Goal: Task Accomplishment & Management: Understand process/instructions

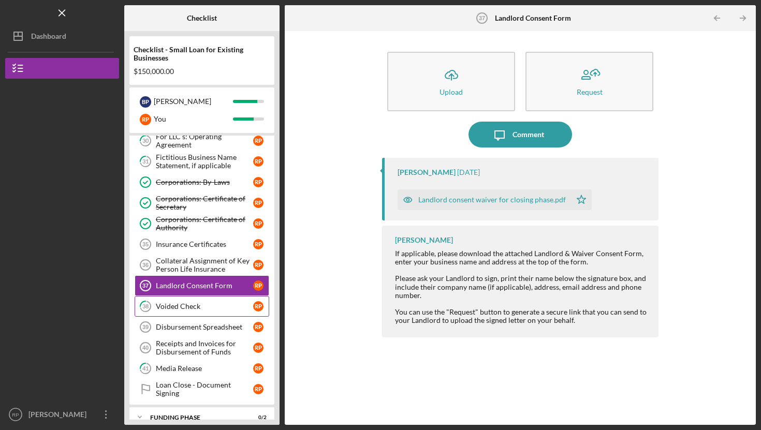
scroll to position [760, 0]
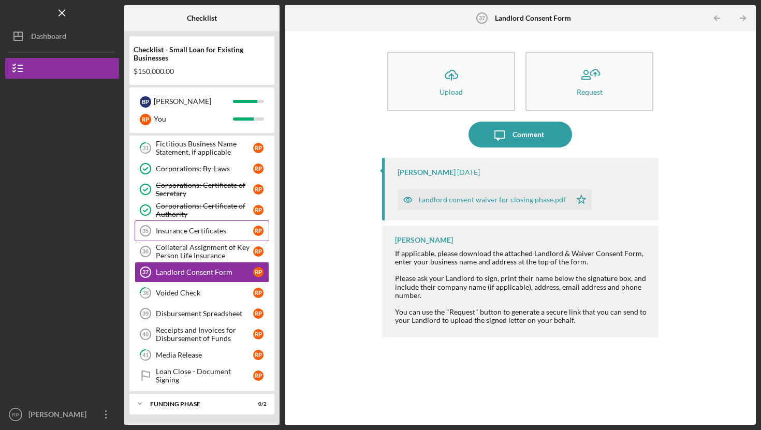
click at [184, 227] on div "Insurance Certificates" at bounding box center [204, 231] width 97 height 8
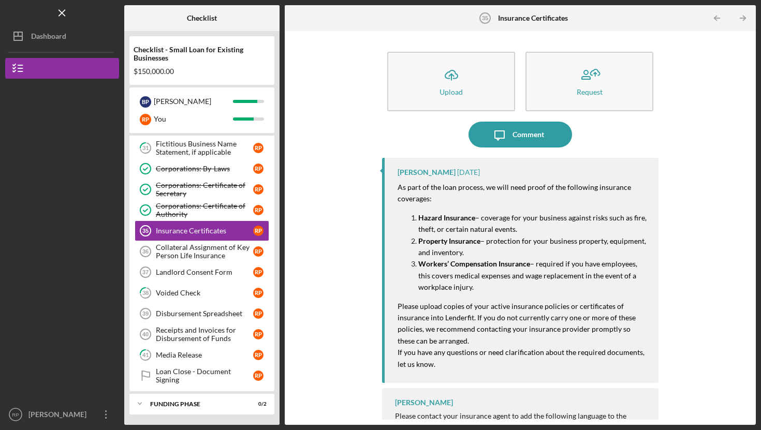
scroll to position [20, 0]
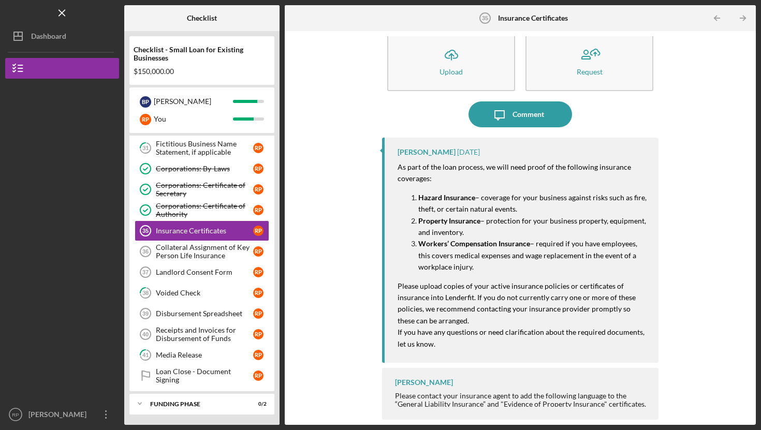
copy div "Please contact your insurance agent to add the following language to the “Gener…"
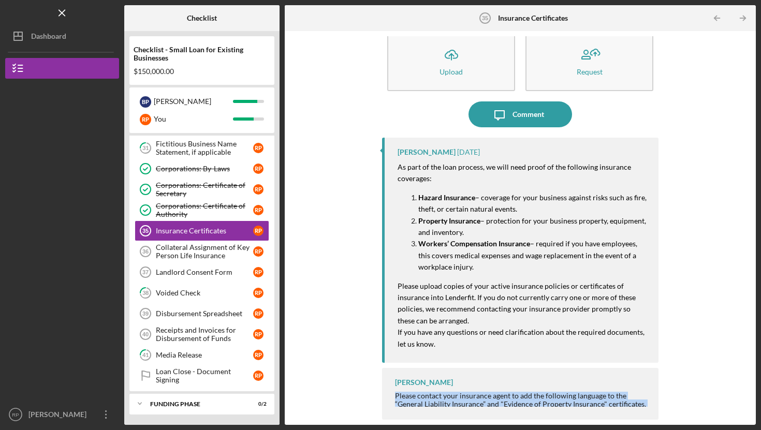
drag, startPoint x: 395, startPoint y: 394, endPoint x: 485, endPoint y: 400, distance: 90.4
drag, startPoint x: 395, startPoint y: 396, endPoint x: 631, endPoint y: 430, distance: 238.1
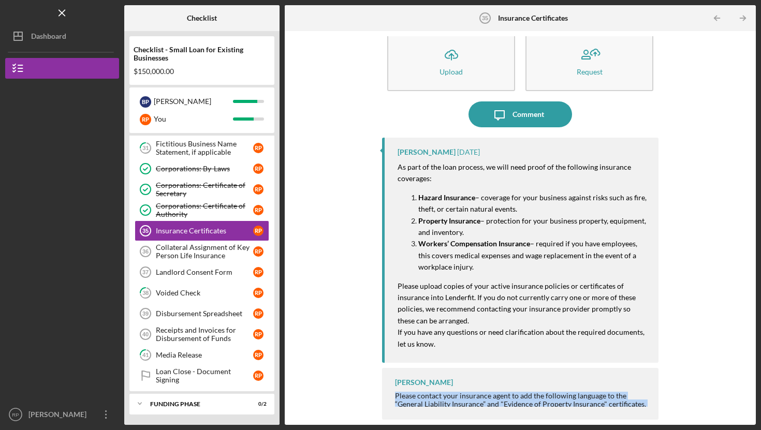
click at [631, 430] on div "Icon/Menu Insurance Certificates 35 Insurance Certificates Checklist Checklist …" at bounding box center [380, 215] width 761 height 430
copy div "Please contact your insurance agent to add the following language to the “Gener…"
